Goal: Book appointment/travel/reservation

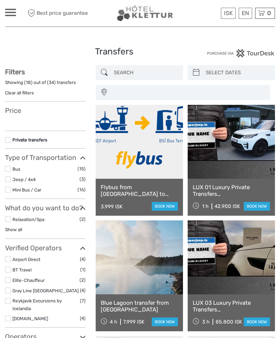
select select
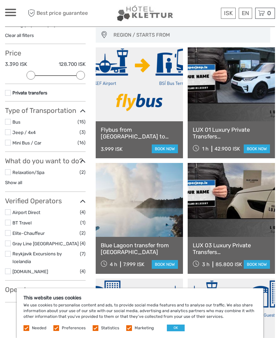
scroll to position [57, 0]
click at [120, 94] on link at bounding box center [139, 85] width 87 height 74
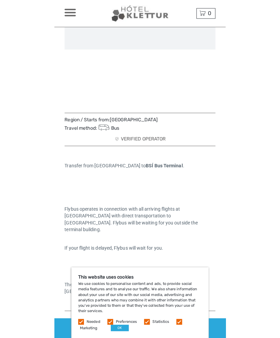
scroll to position [143, 0]
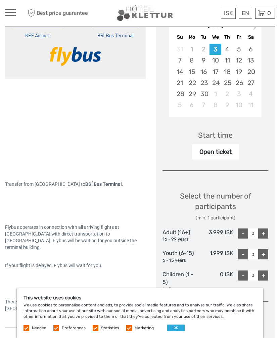
click at [266, 228] on div "+" at bounding box center [263, 233] width 10 height 10
click at [262, 228] on div "+" at bounding box center [263, 233] width 10 height 10
click at [263, 228] on div "+" at bounding box center [263, 233] width 10 height 10
click at [264, 228] on div "+" at bounding box center [263, 233] width 10 height 10
type input "4"
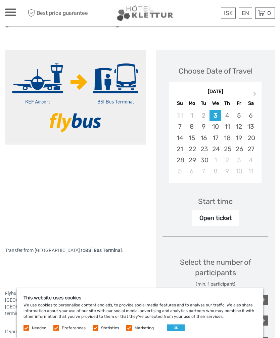
scroll to position [72, 0]
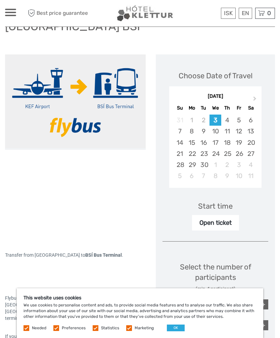
click at [0, 0] on link "English" at bounding box center [0, 0] width 0 height 0
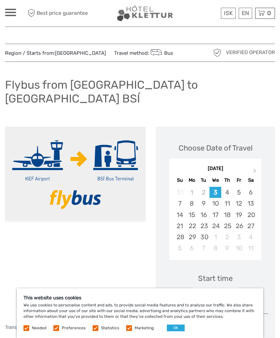
click at [227, 220] on div "25" at bounding box center [227, 225] width 12 height 11
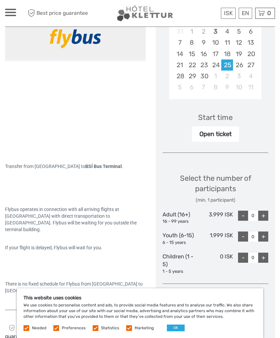
scroll to position [165, 0]
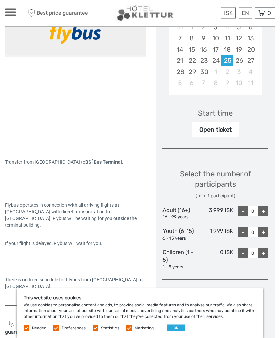
click at [265, 207] on div "+" at bounding box center [263, 212] width 10 height 10
click at [264, 206] on div "+" at bounding box center [263, 211] width 10 height 10
click at [265, 206] on div "+" at bounding box center [263, 211] width 10 height 10
click at [264, 206] on div "+" at bounding box center [263, 211] width 10 height 10
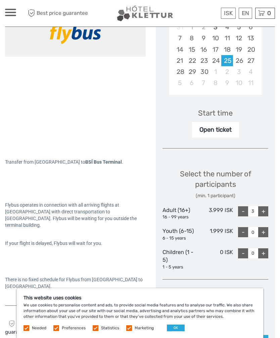
type input "4"
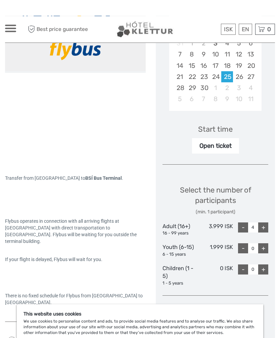
scroll to position [0, 0]
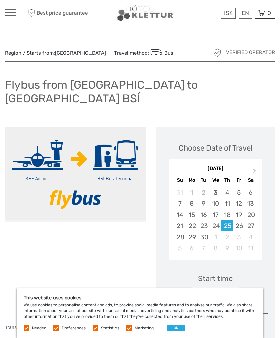
click at [58, 52] on link "[GEOGRAPHIC_DATA]" at bounding box center [80, 53] width 51 height 6
